Goal: Information Seeking & Learning: Learn about a topic

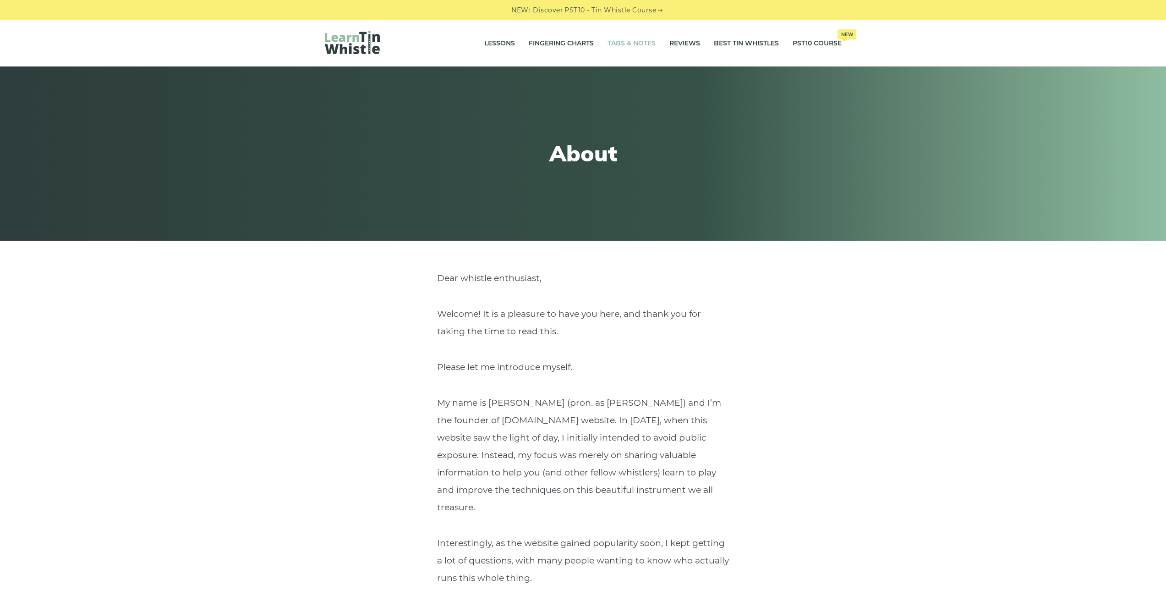
click at [635, 40] on link "Tabs & Notes" at bounding box center [632, 43] width 48 height 23
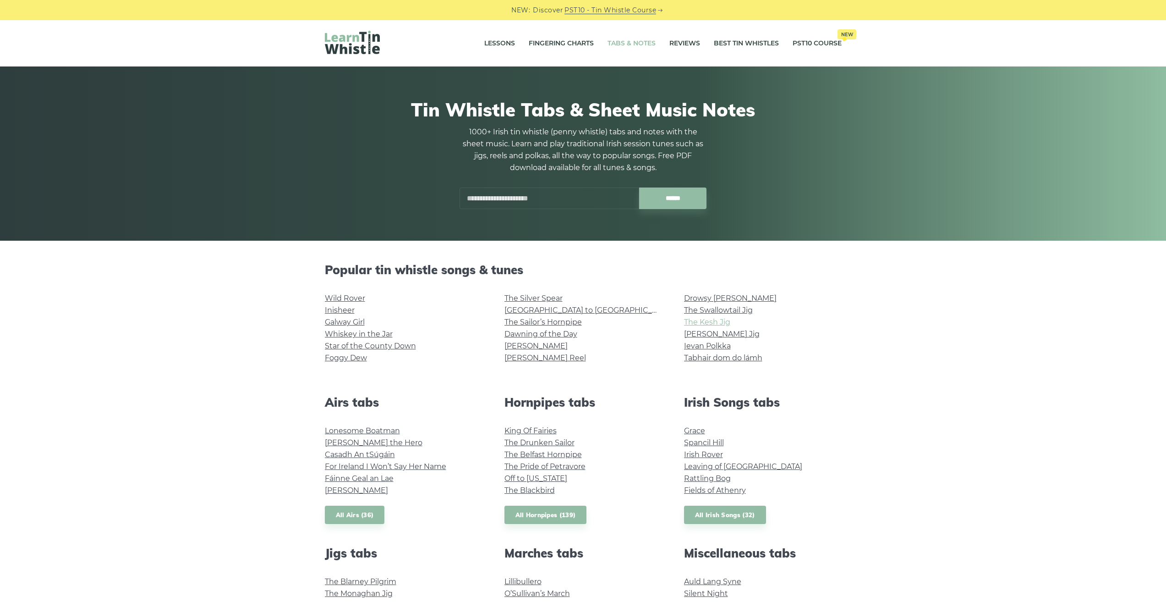
click at [702, 321] on link "The Kesh Jig" at bounding box center [707, 322] width 46 height 9
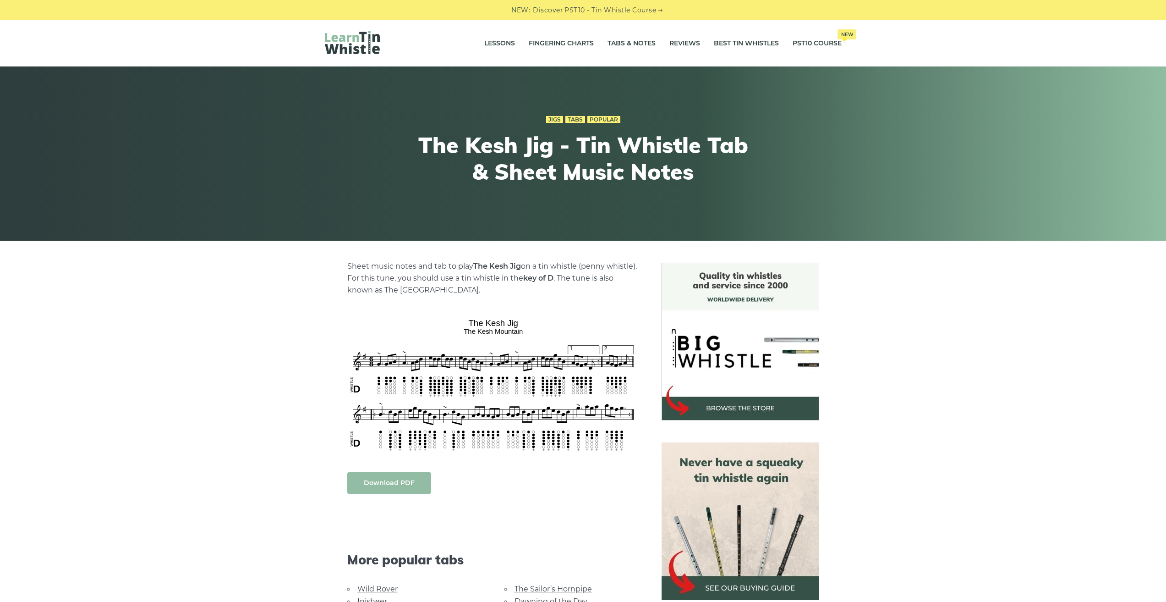
click at [382, 482] on link "Download PDF" at bounding box center [389, 483] width 84 height 22
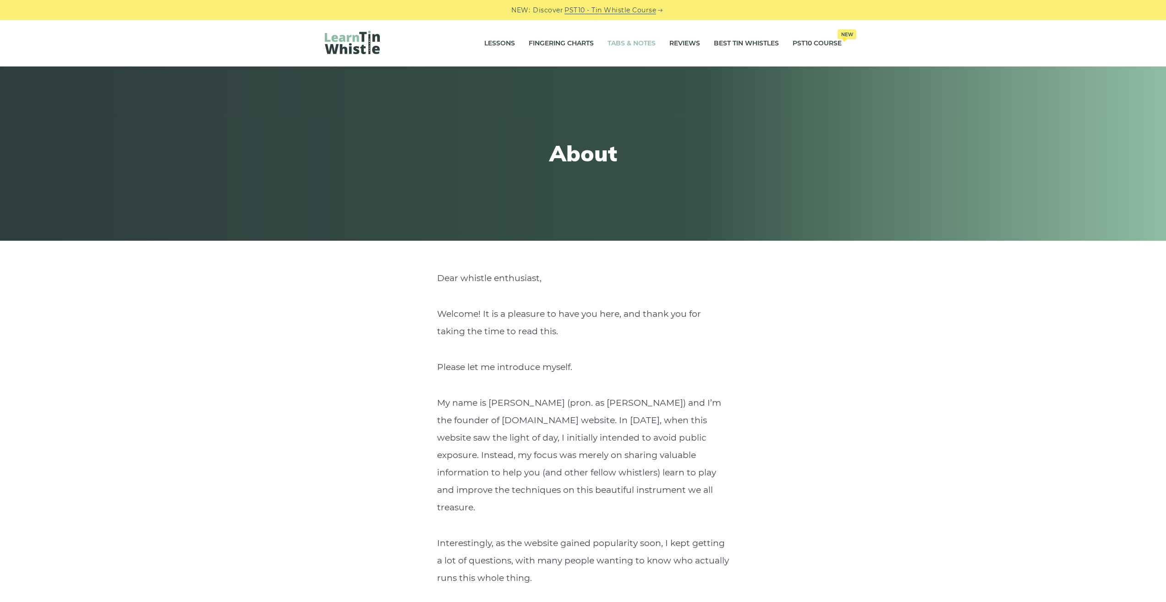
click at [643, 44] on link "Tabs & Notes" at bounding box center [632, 43] width 48 height 23
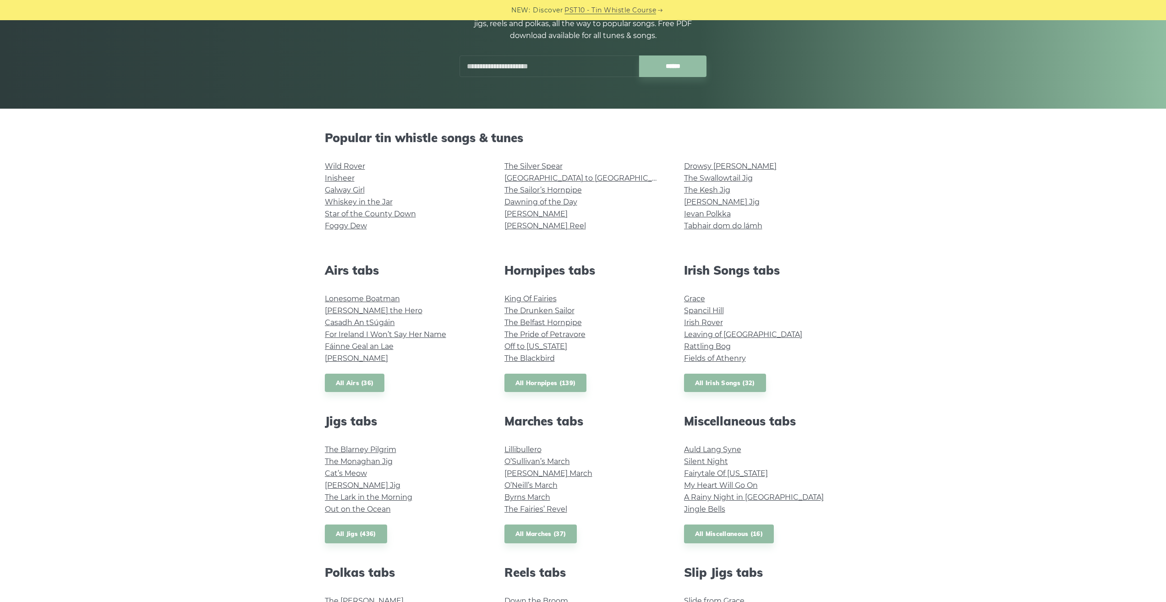
scroll to position [137, 0]
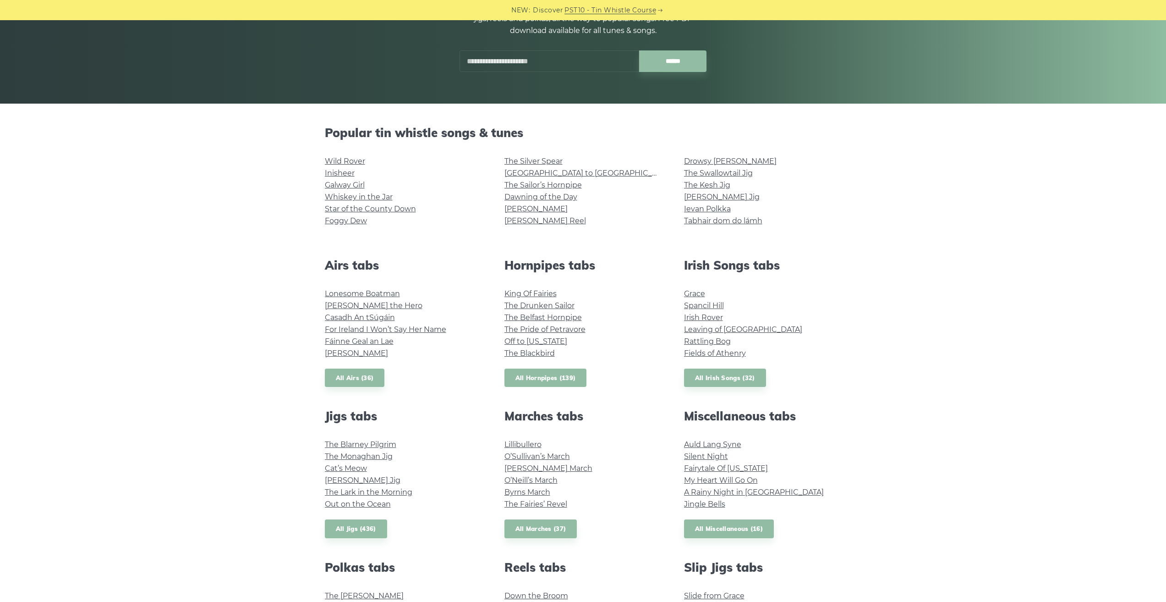
click at [518, 374] on link "All Hornpipes (139)" at bounding box center [546, 377] width 82 height 19
click at [378, 445] on link "The Blarney Pilgrim" at bounding box center [360, 444] width 71 height 9
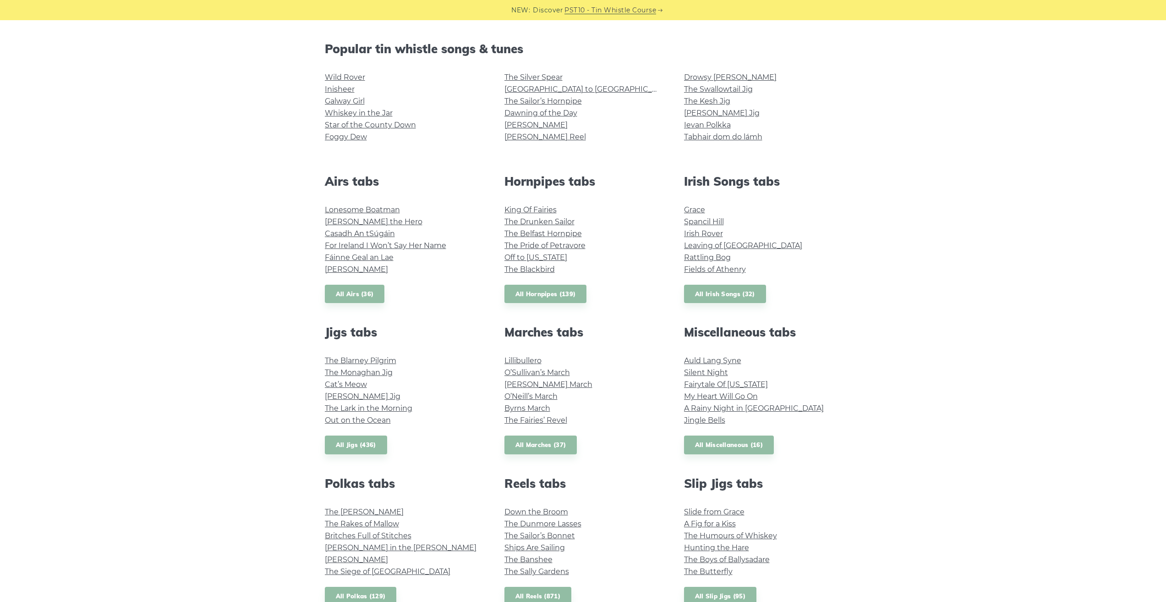
scroll to position [244, 0]
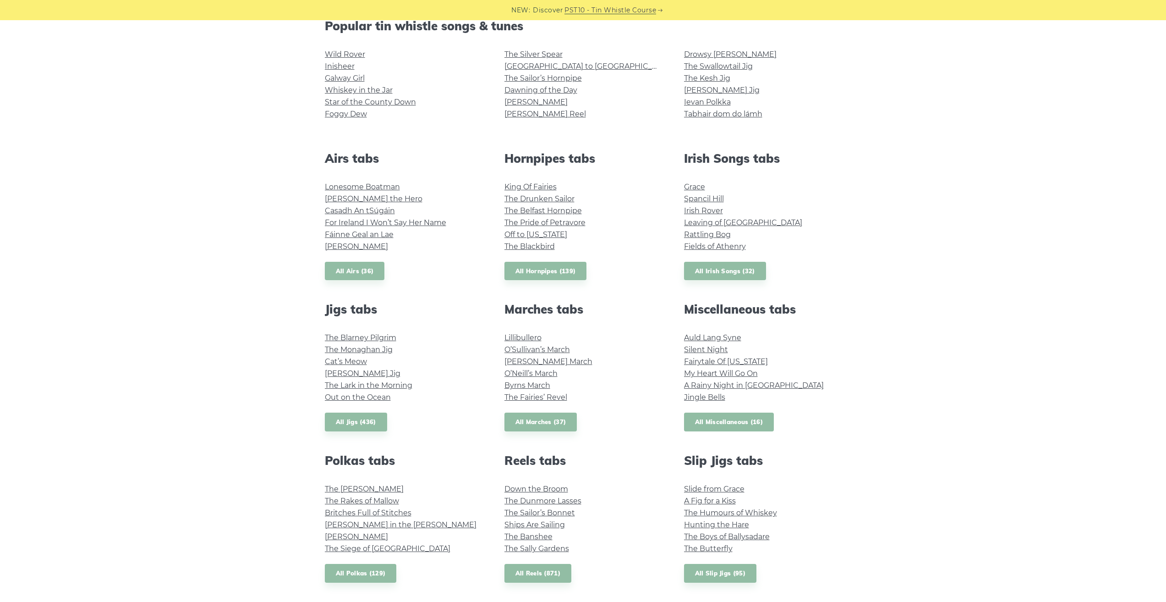
click at [732, 419] on link "All Miscellaneous (16)" at bounding box center [729, 421] width 90 height 19
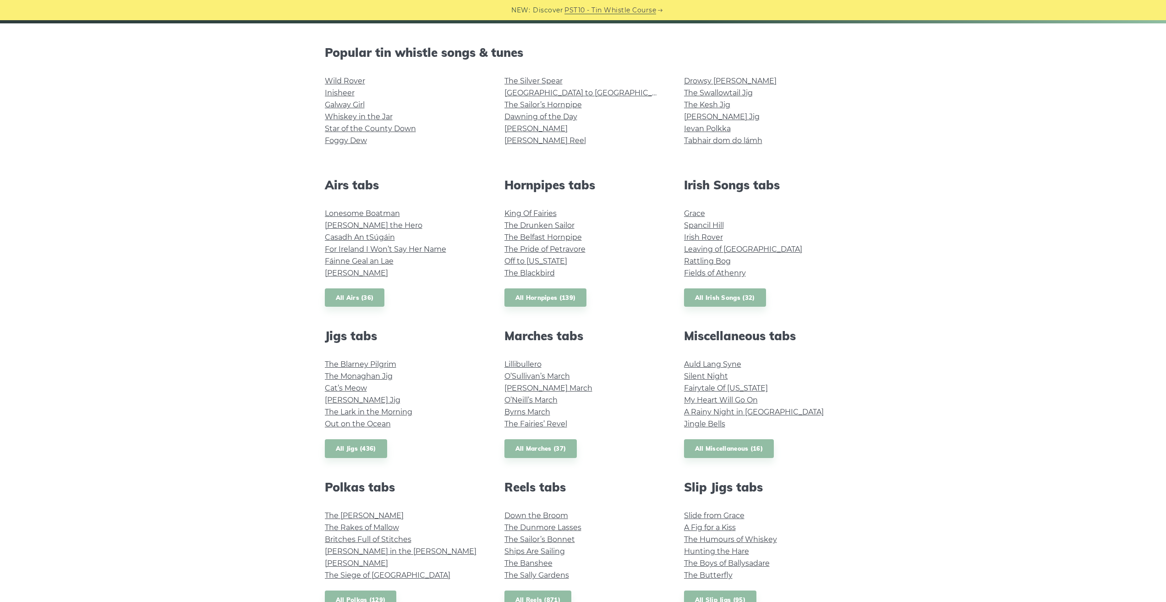
scroll to position [219, 0]
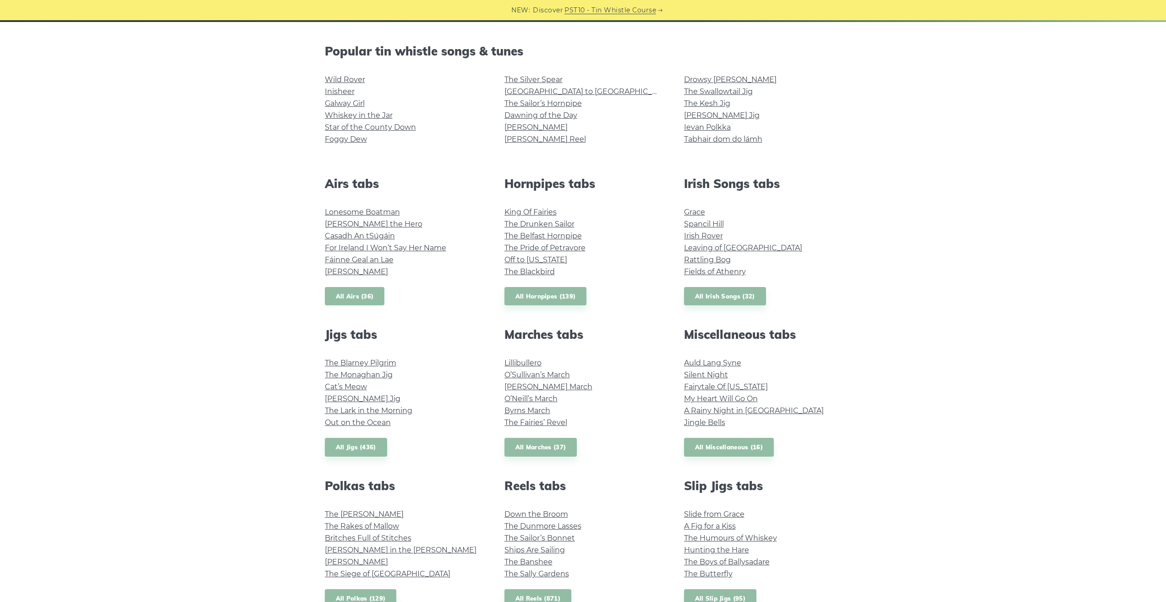
click at [355, 293] on link "All Airs (36)" at bounding box center [355, 296] width 60 height 19
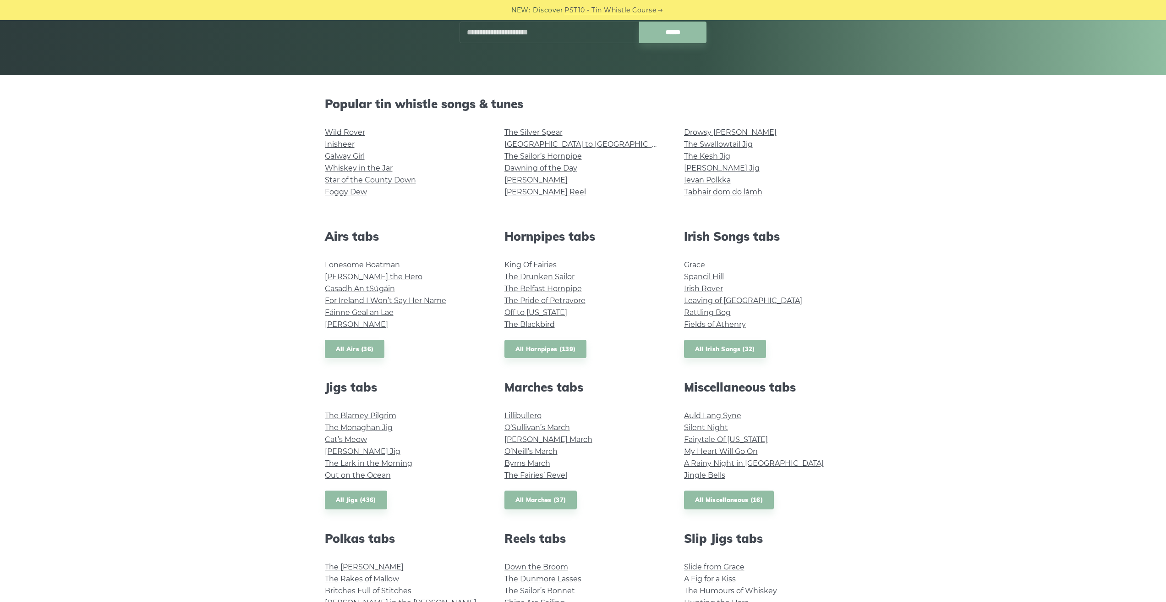
scroll to position [0, 0]
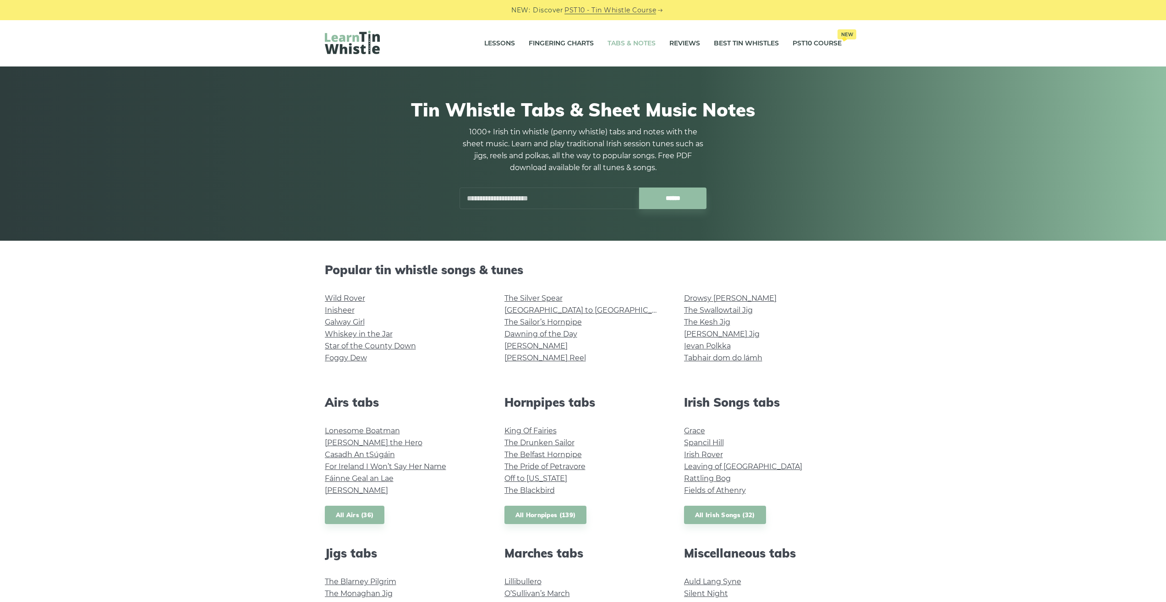
click at [544, 201] on input "text" at bounding box center [550, 198] width 180 height 22
type input "*"
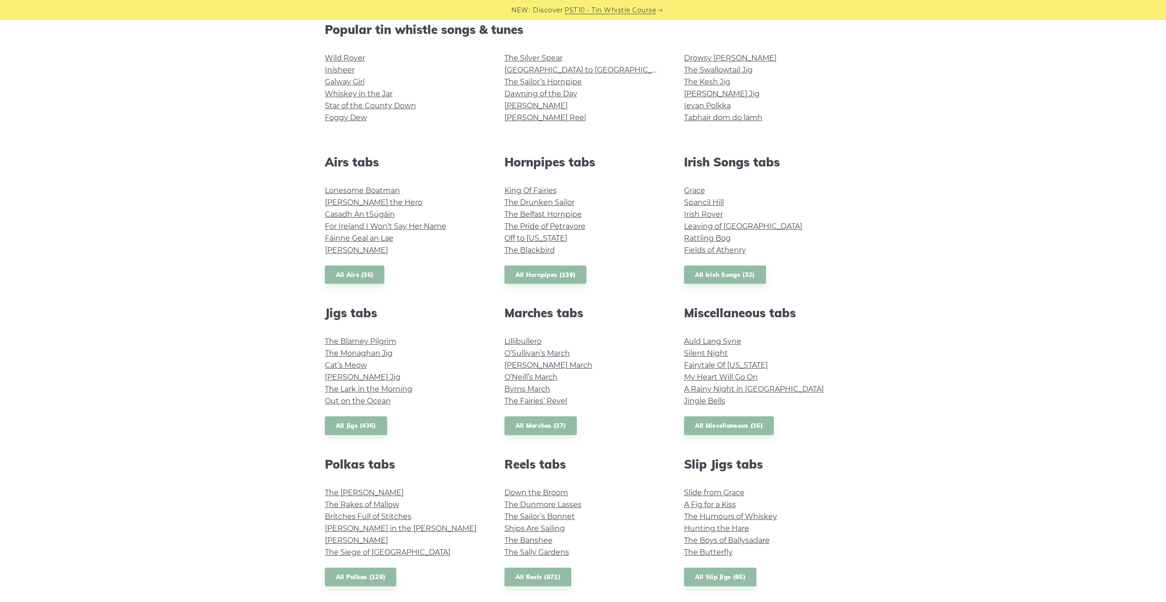
scroll to position [257, 0]
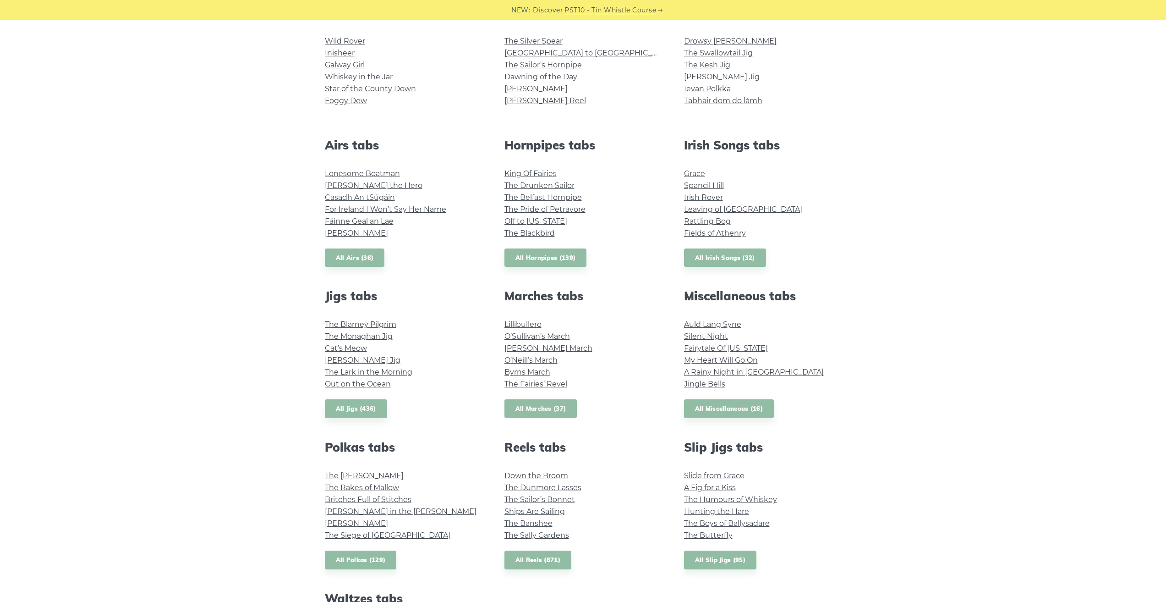
click at [552, 409] on link "All Marches (37)" at bounding box center [541, 408] width 73 height 19
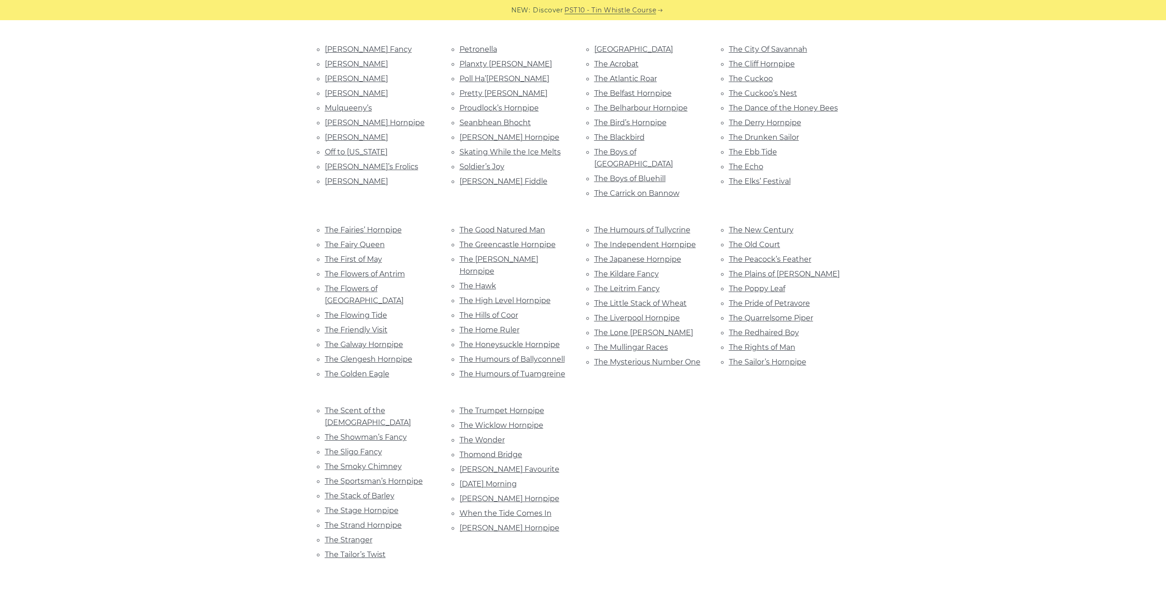
scroll to position [428, 0]
click at [743, 354] on link "The Sailor’s Hornpipe" at bounding box center [767, 358] width 77 height 9
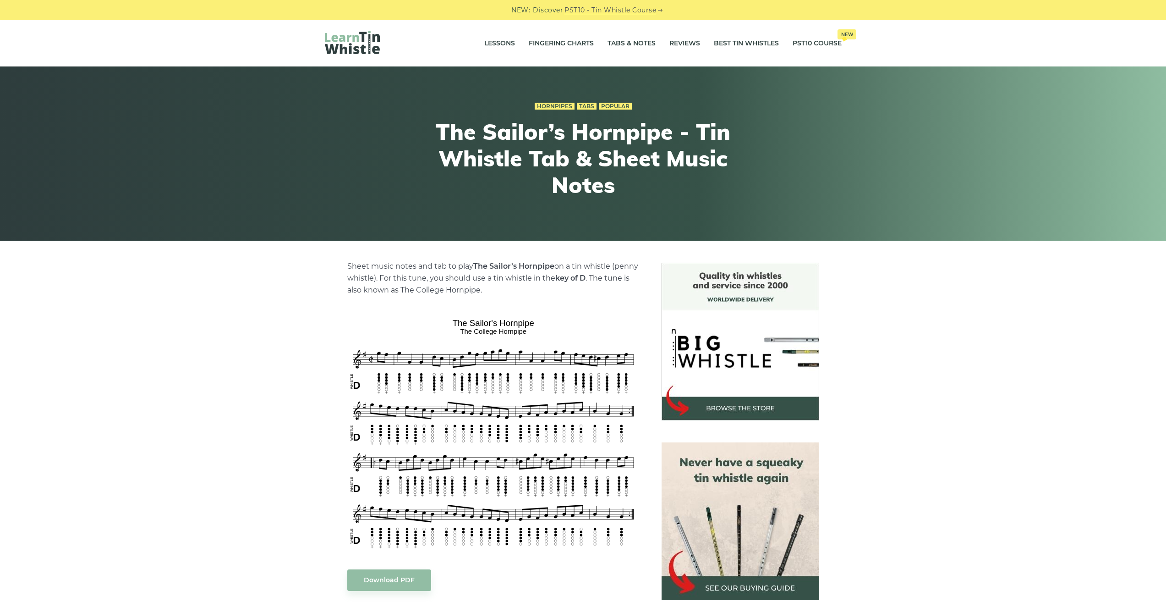
scroll to position [114, 0]
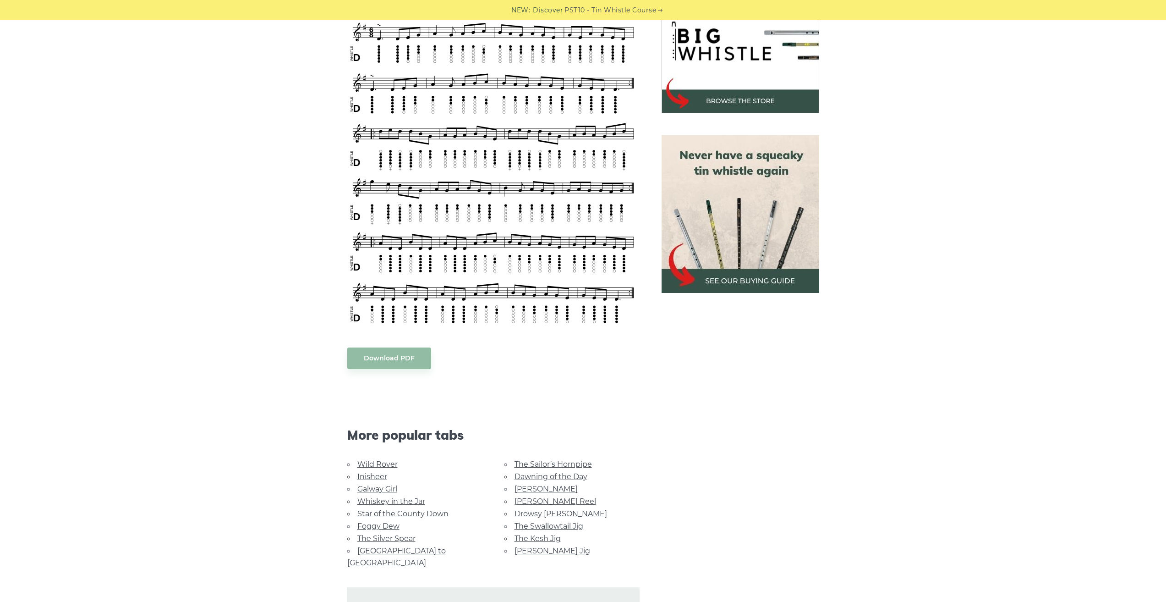
scroll to position [308, 0]
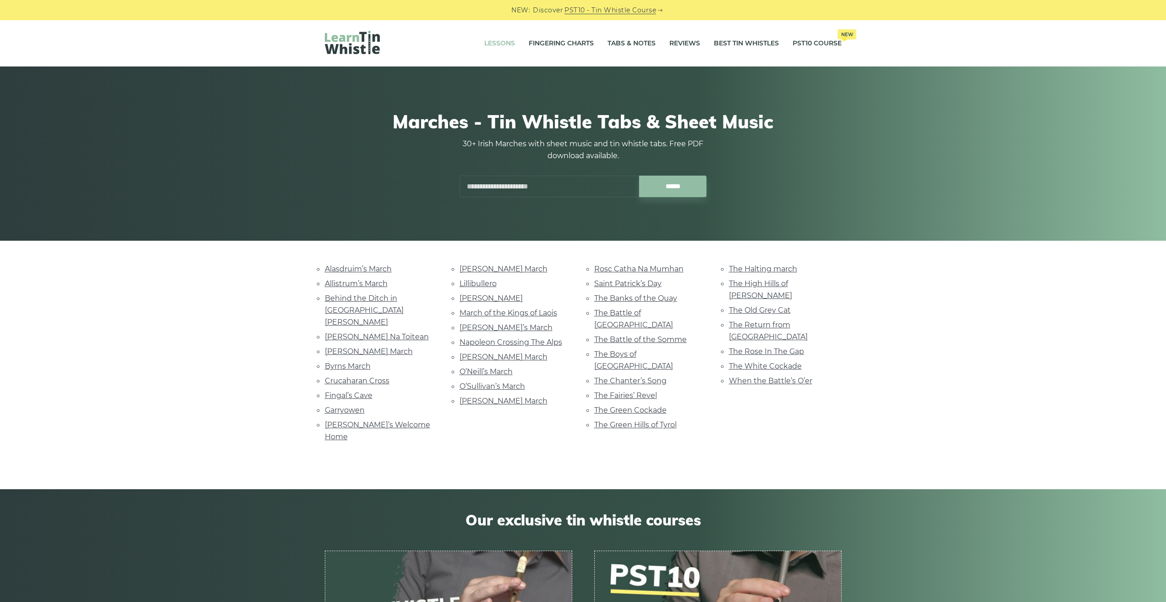
click at [501, 39] on link "Lessons" at bounding box center [499, 43] width 31 height 23
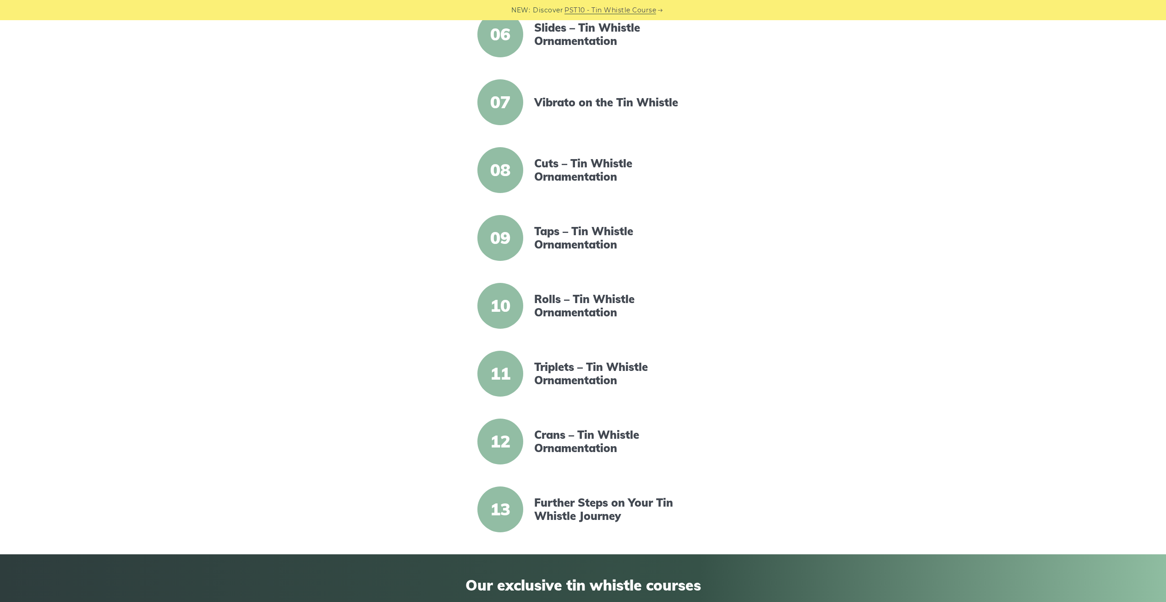
scroll to position [588, 0]
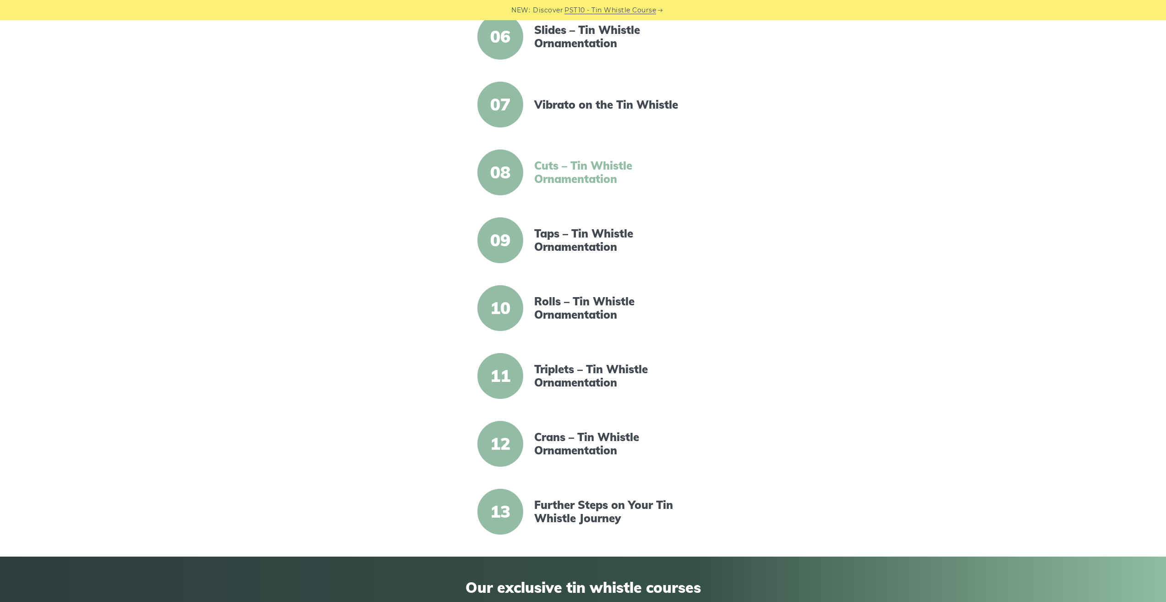
click at [582, 160] on link "Cuts – Tin Whistle Ornamentation" at bounding box center [613, 172] width 158 height 27
click at [599, 236] on link "Taps – Tin Whistle Ornamentation" at bounding box center [613, 240] width 158 height 27
click at [581, 302] on link "Rolls – Tin Whistle Ornamentation" at bounding box center [613, 308] width 158 height 27
click at [572, 370] on link "Triplets – Tin Whistle Ornamentation" at bounding box center [613, 376] width 158 height 27
click at [601, 439] on link "Crans – Tin Whistle Ornamentation" at bounding box center [613, 443] width 158 height 27
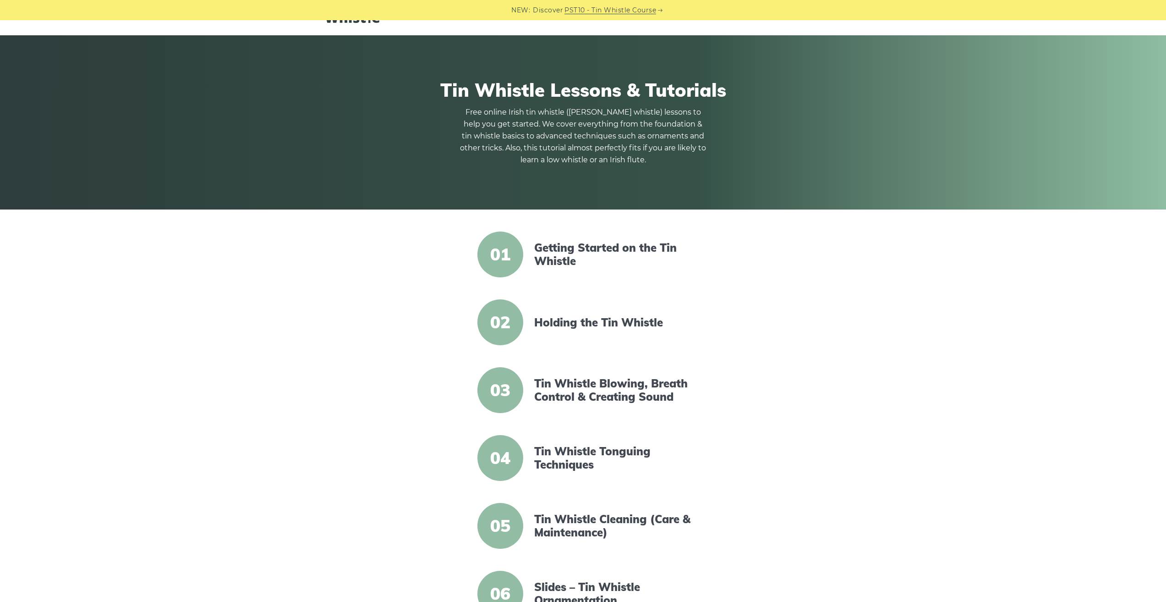
scroll to position [0, 0]
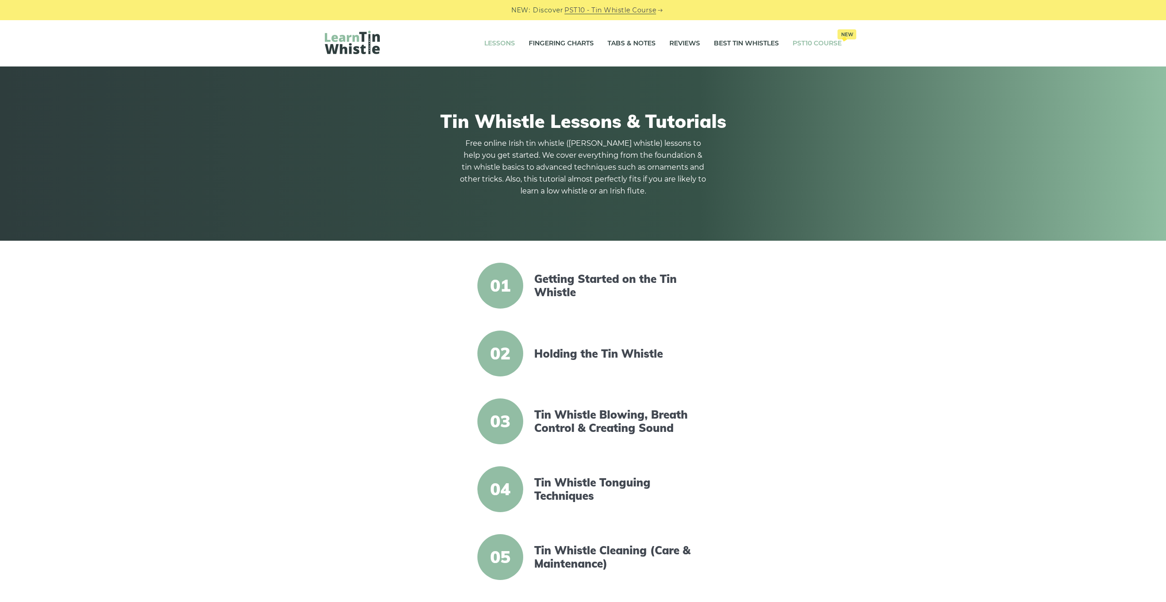
click at [800, 43] on link "PST10 Course New" at bounding box center [817, 43] width 49 height 23
click at [721, 44] on link "Best Tin Whistles" at bounding box center [746, 43] width 65 height 23
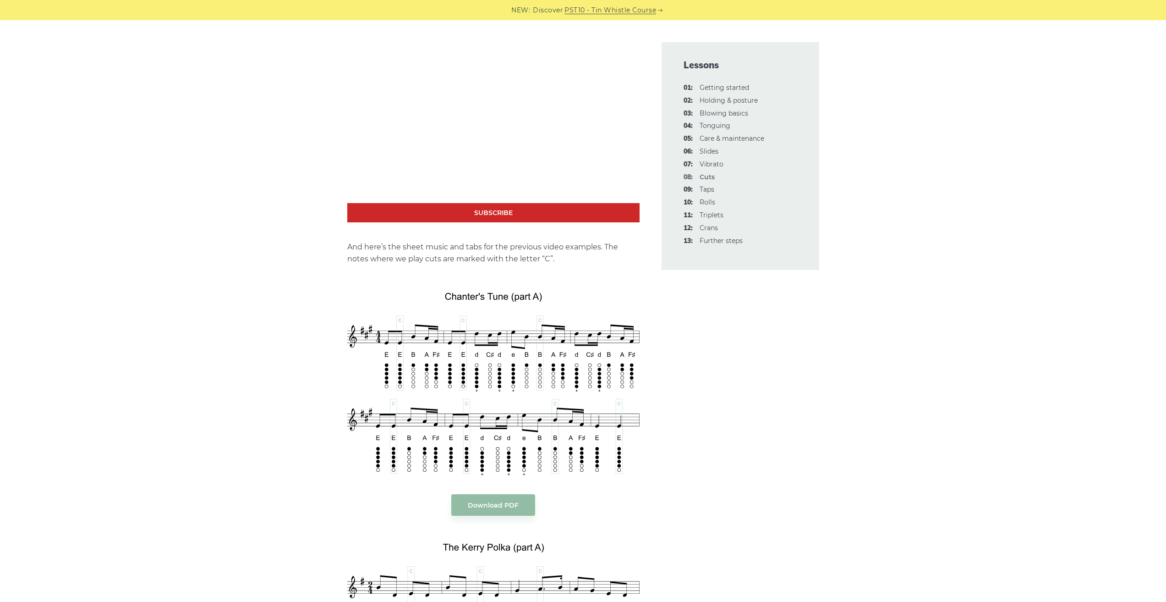
scroll to position [1533, 0]
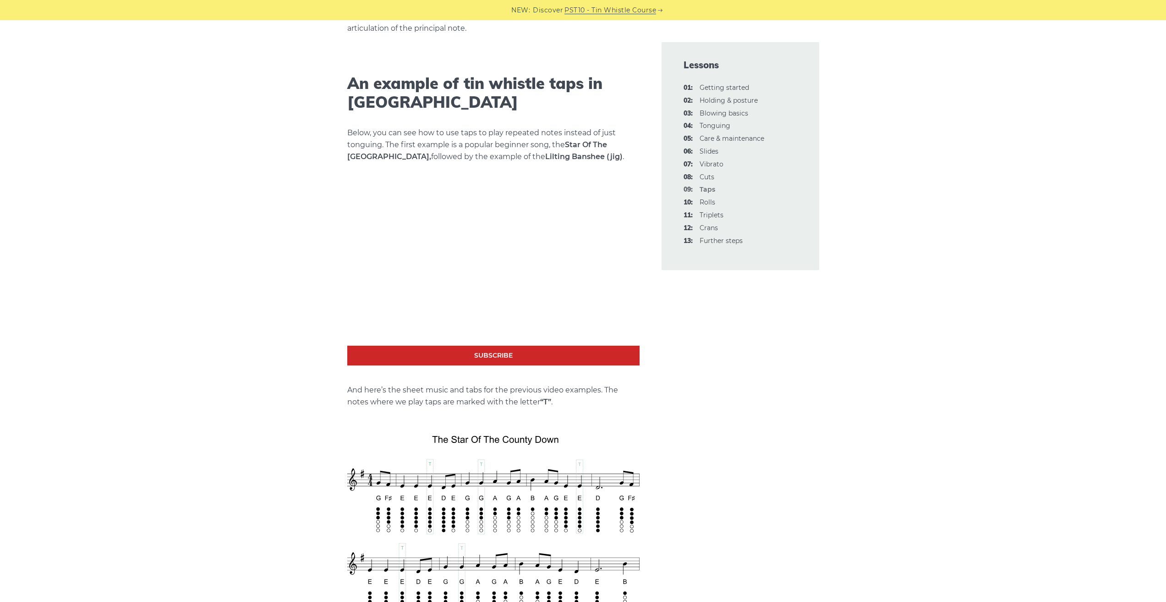
scroll to position [987, 0]
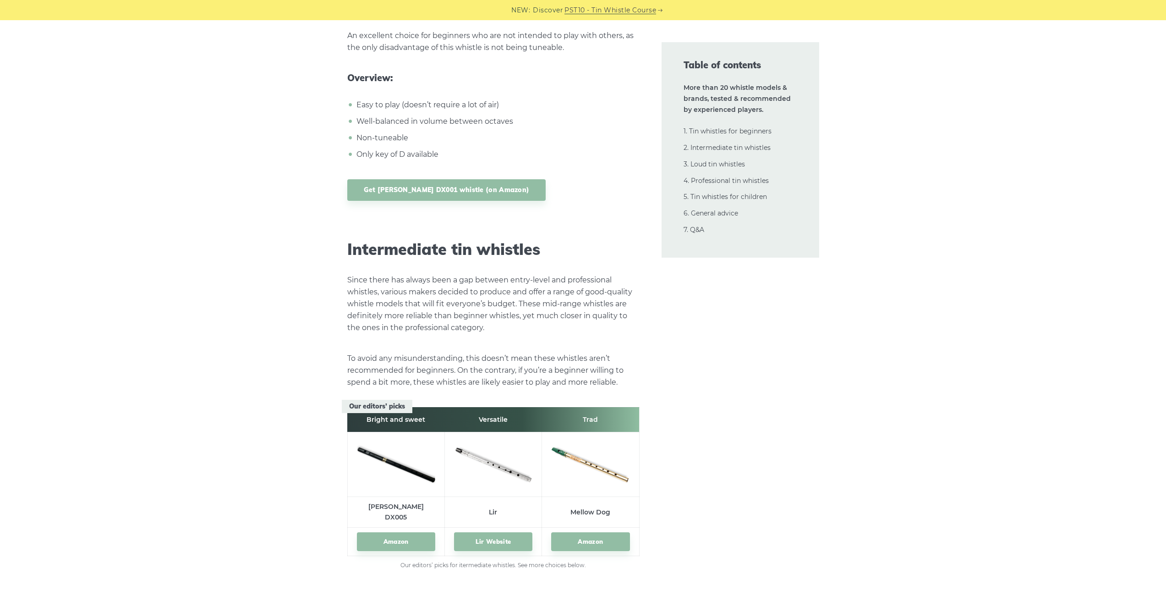
scroll to position [5060, 0]
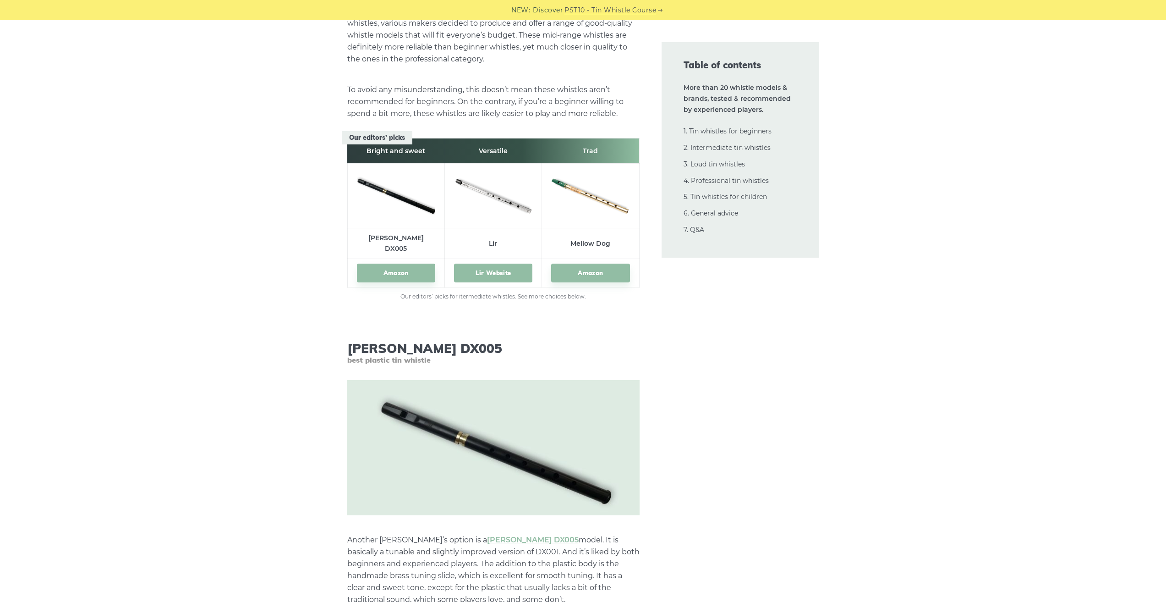
click at [502, 264] on link "Lir Website" at bounding box center [493, 273] width 78 height 19
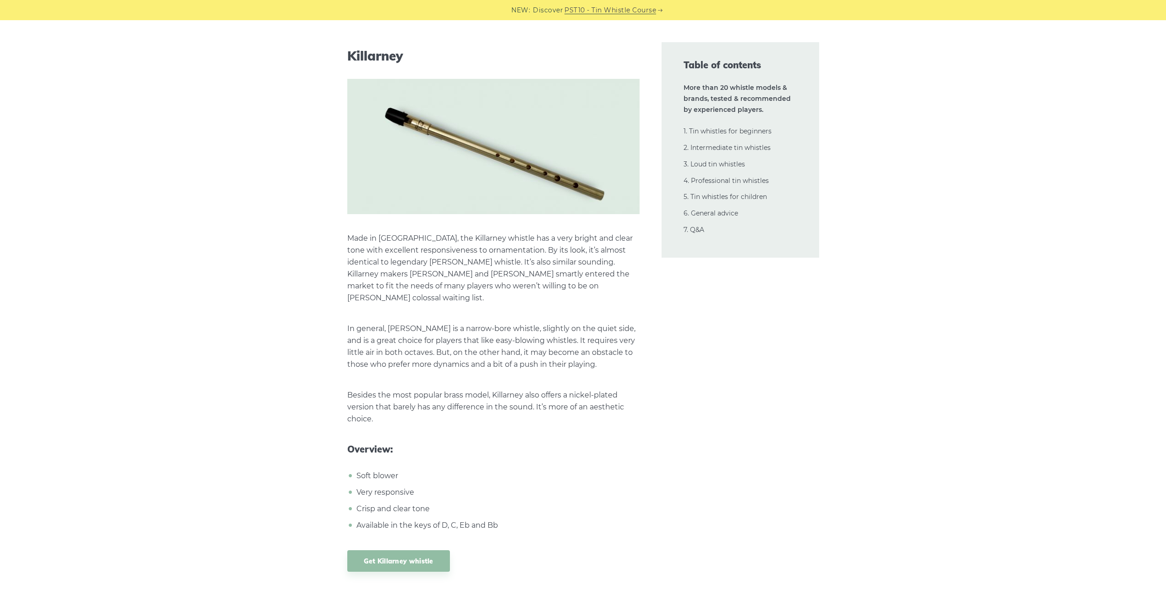
scroll to position [5928, 0]
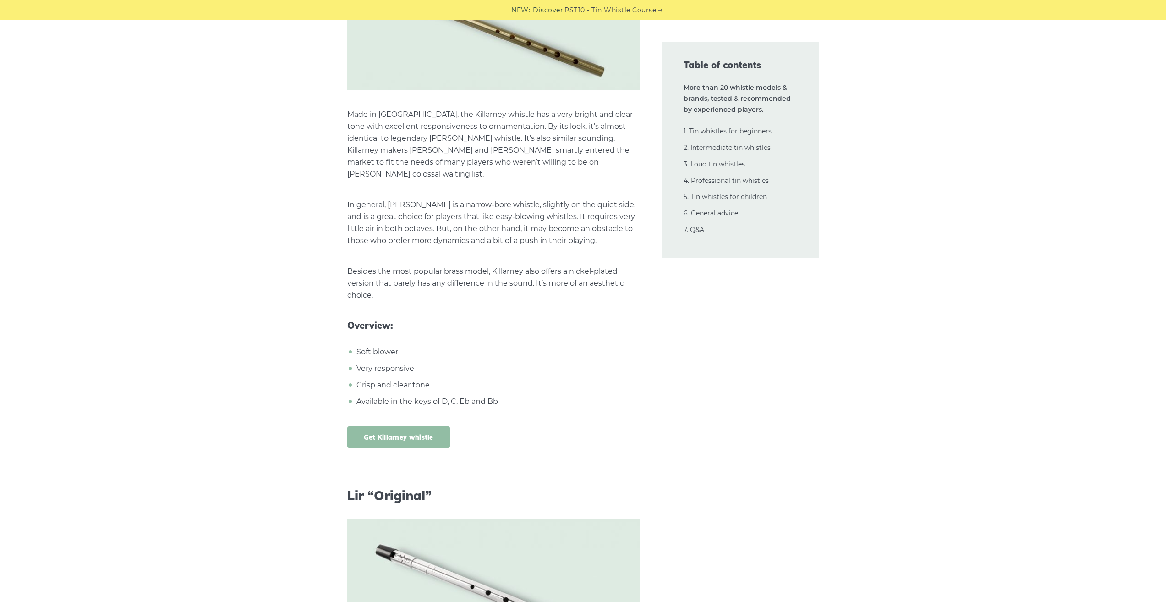
click at [382, 426] on link "Get Killarney whistle" at bounding box center [398, 437] width 103 height 22
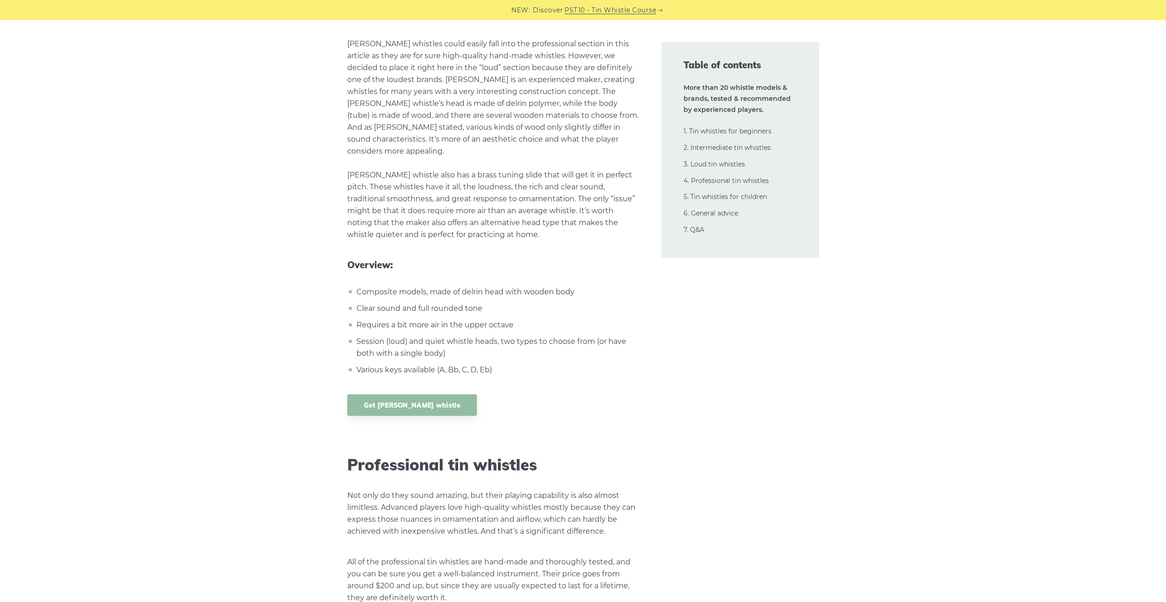
scroll to position [12269, 0]
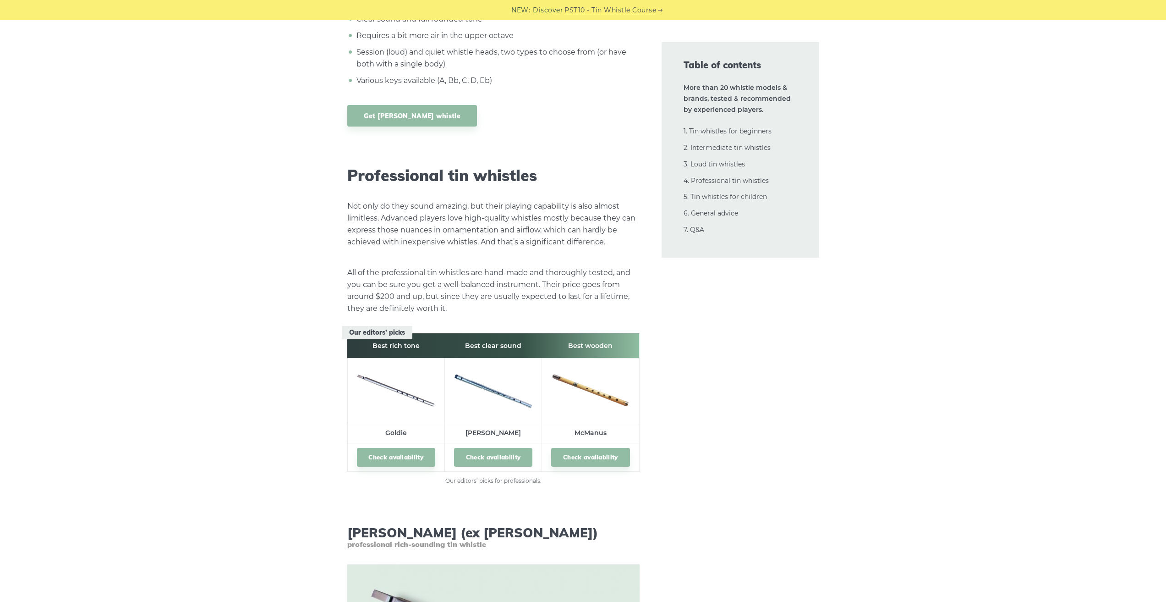
click at [503, 448] on link "Check availability" at bounding box center [493, 457] width 78 height 19
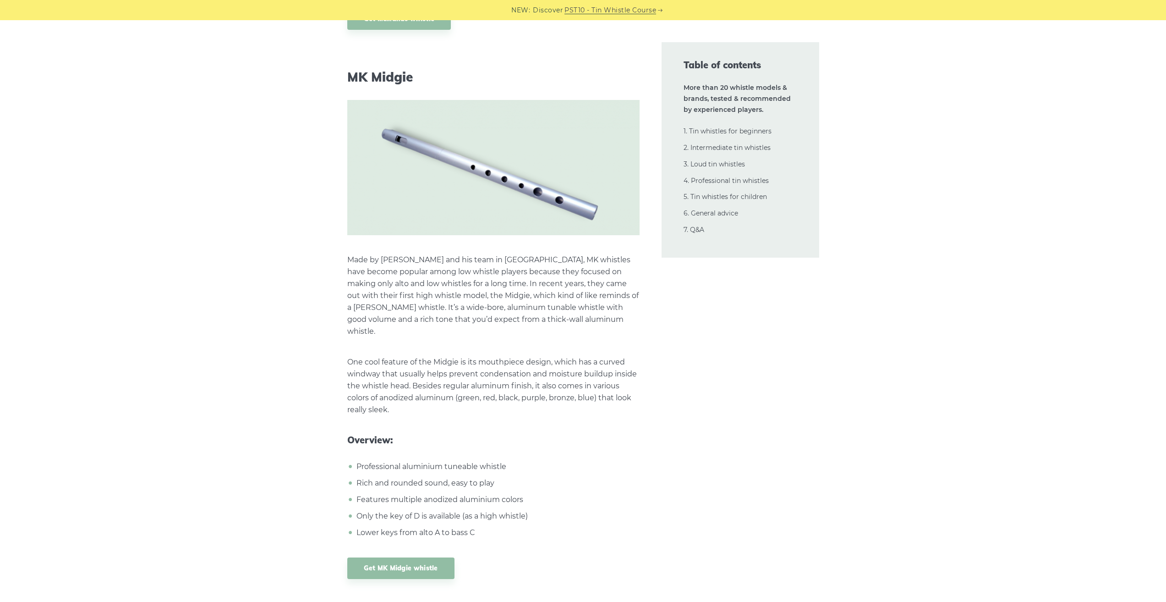
scroll to position [14541, 0]
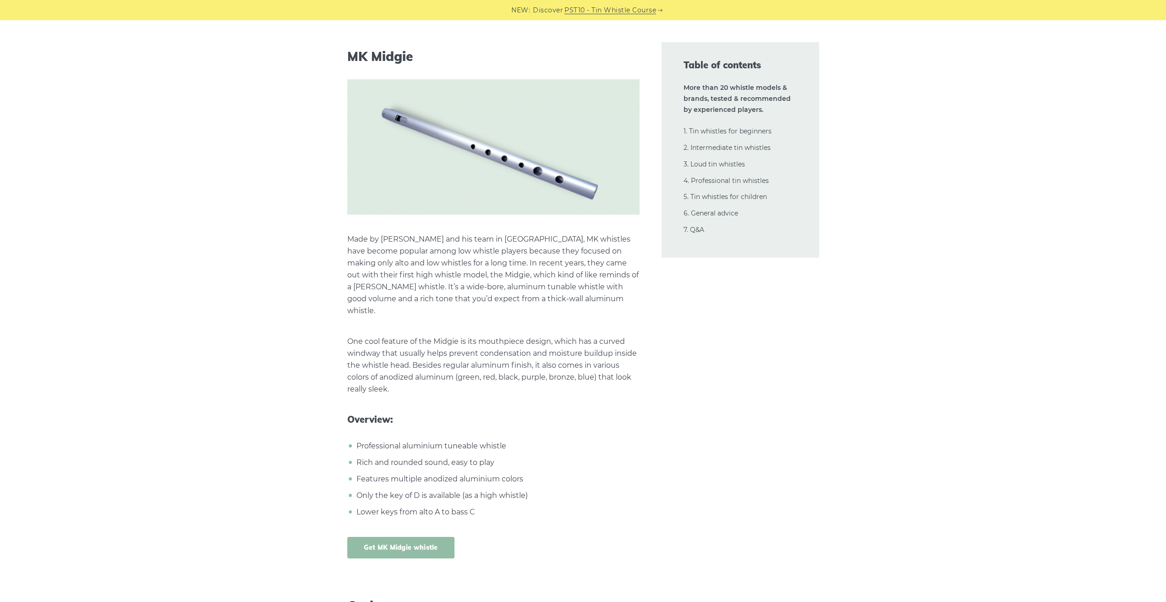
click at [431, 537] on link "Get MK Midgie whistle" at bounding box center [400, 548] width 107 height 22
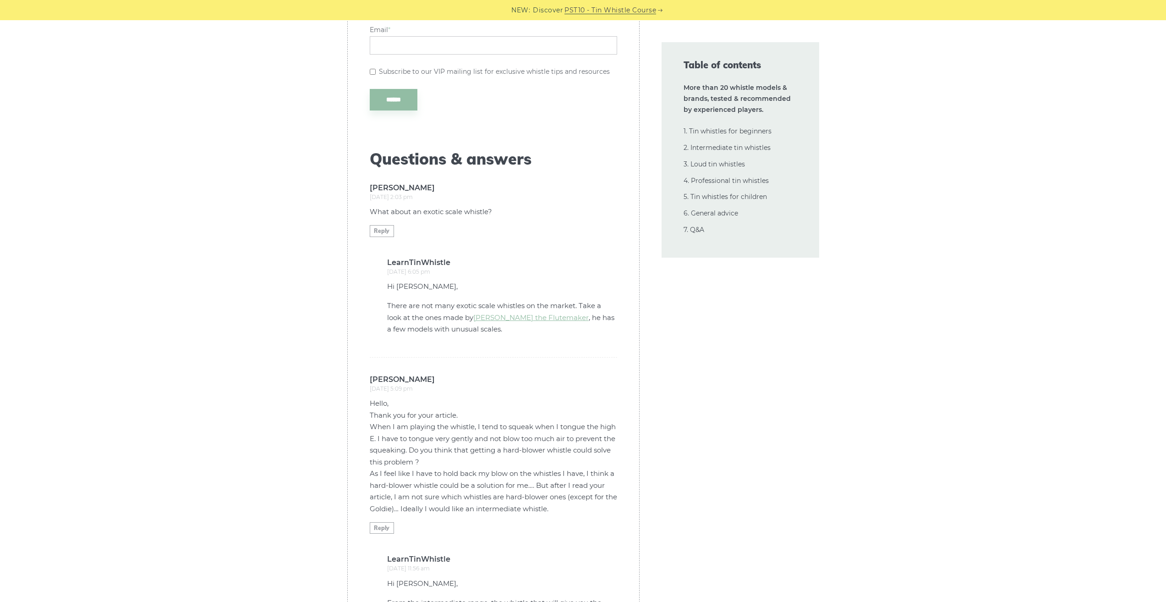
scroll to position [0, 0]
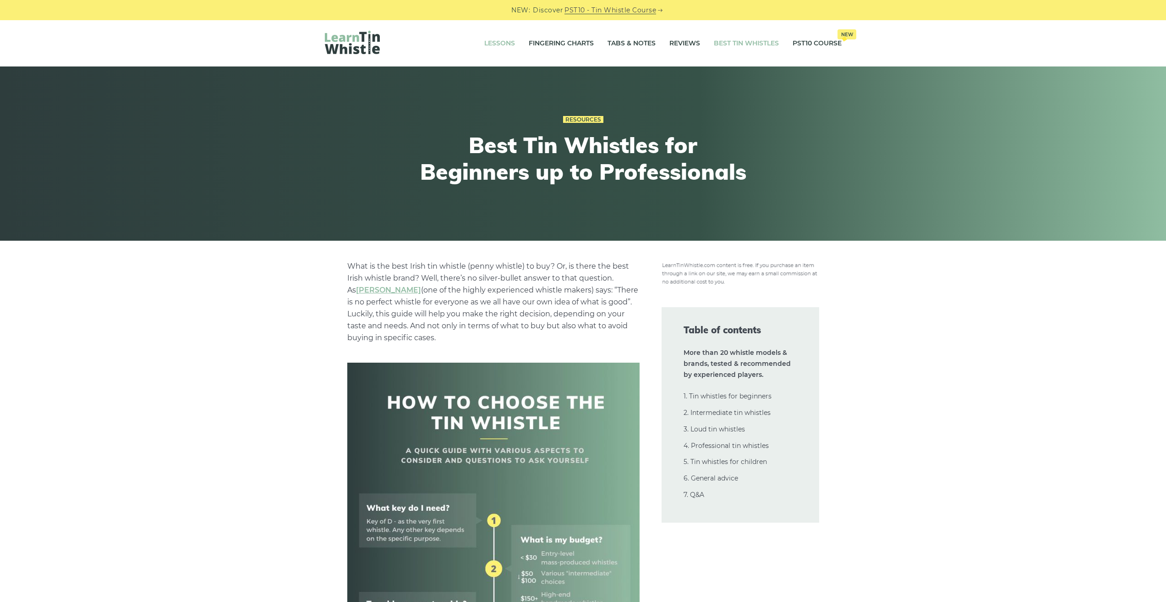
click at [495, 44] on link "Lessons" at bounding box center [499, 43] width 31 height 23
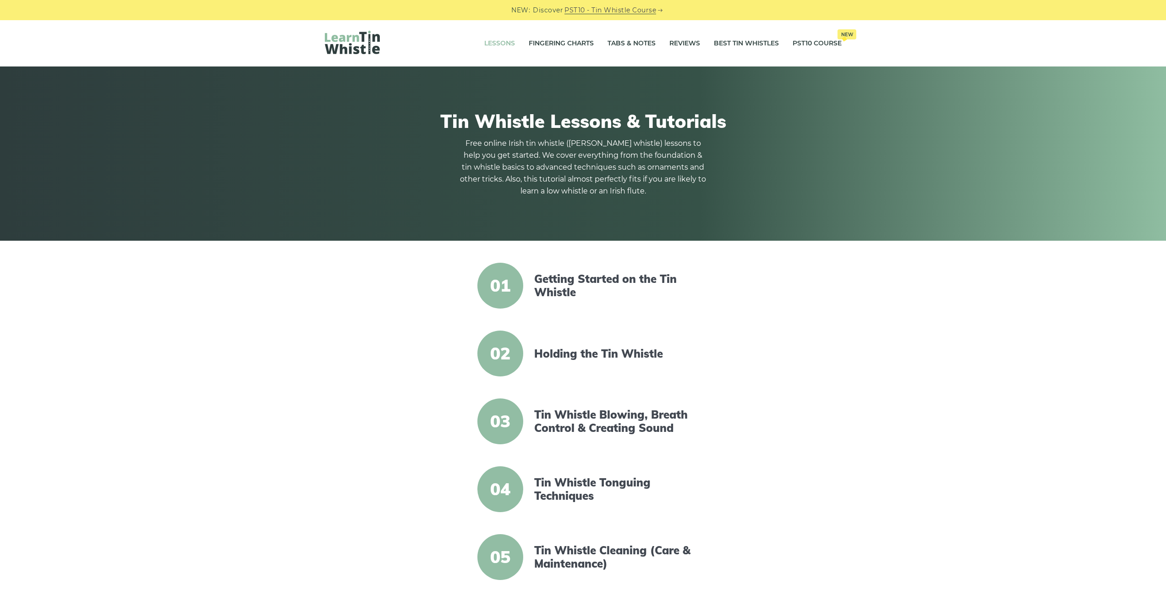
click at [517, 38] on li "Lessons" at bounding box center [500, 43] width 44 height 23
click at [541, 35] on link "Fingering Charts" at bounding box center [561, 43] width 65 height 23
